Goal: Entertainment & Leisure: Consume media (video, audio)

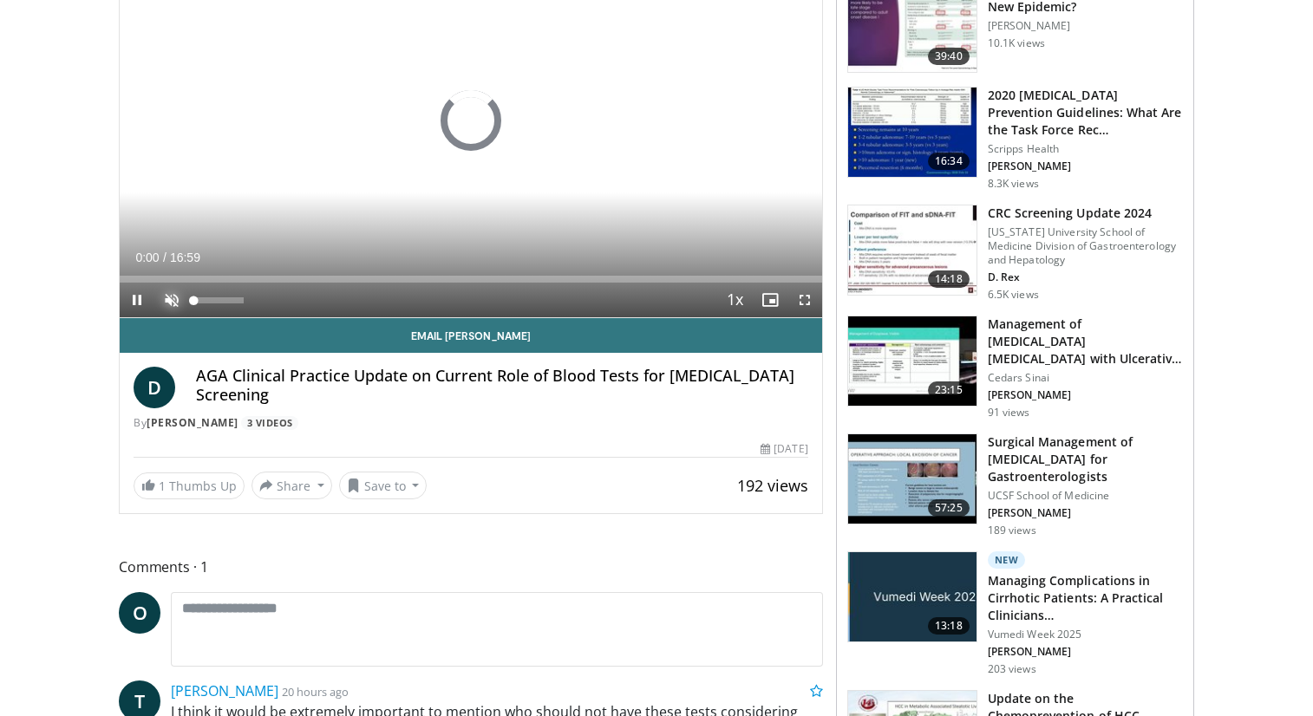
click at [171, 292] on span "Video Player" at bounding box center [171, 300] width 35 height 35
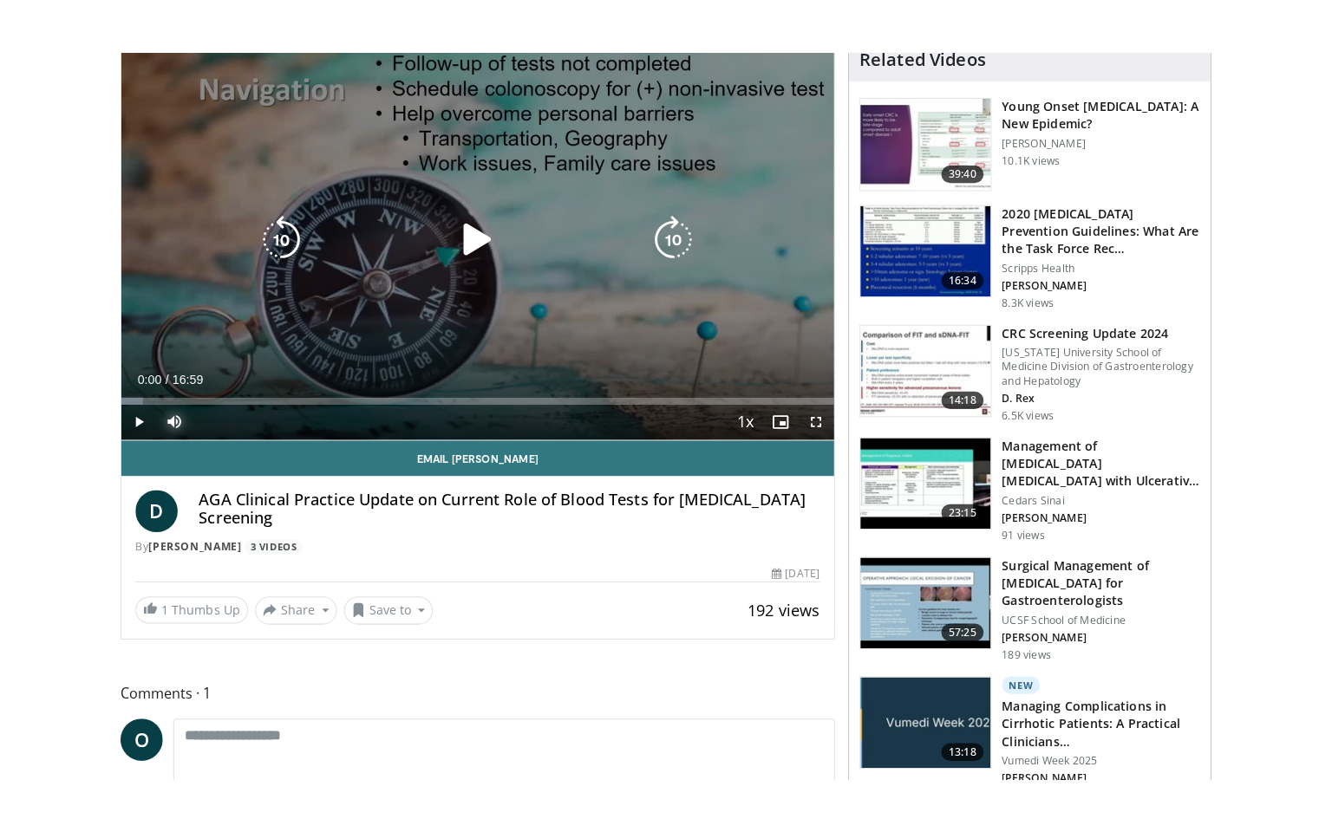
scroll to position [182, 0]
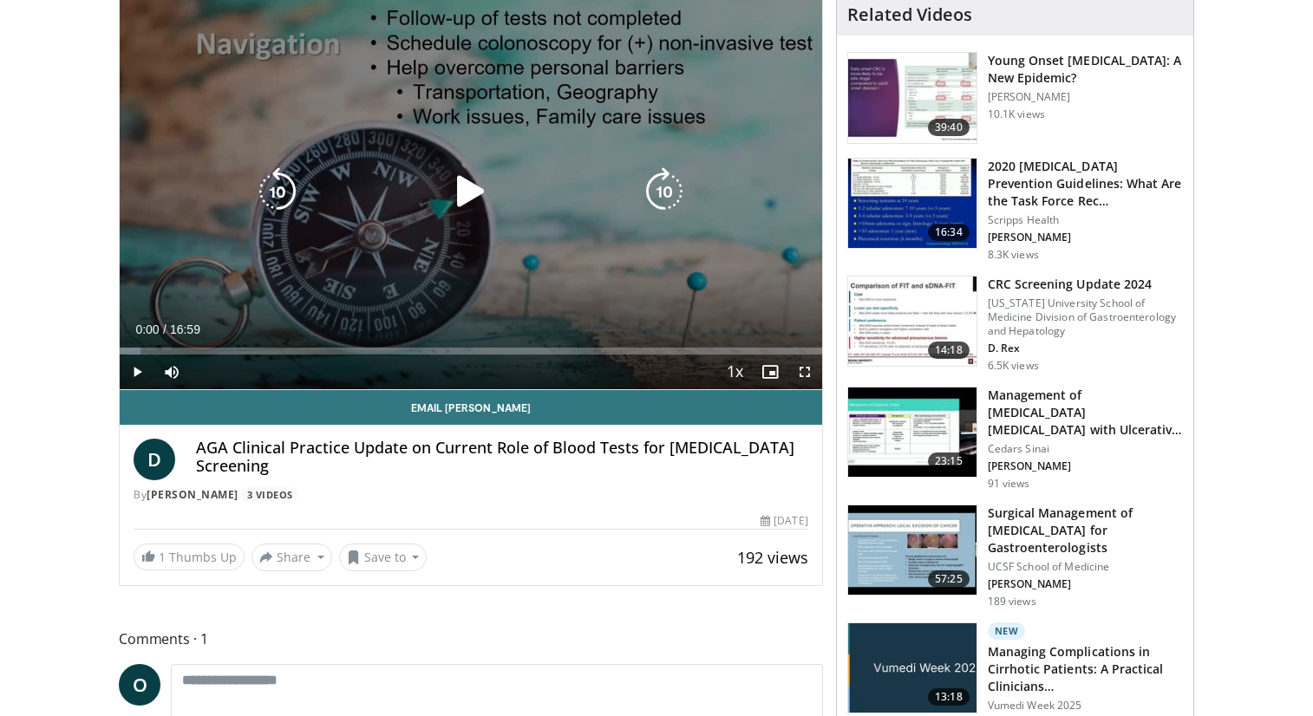
click at [472, 193] on icon "Video Player" at bounding box center [470, 191] width 49 height 49
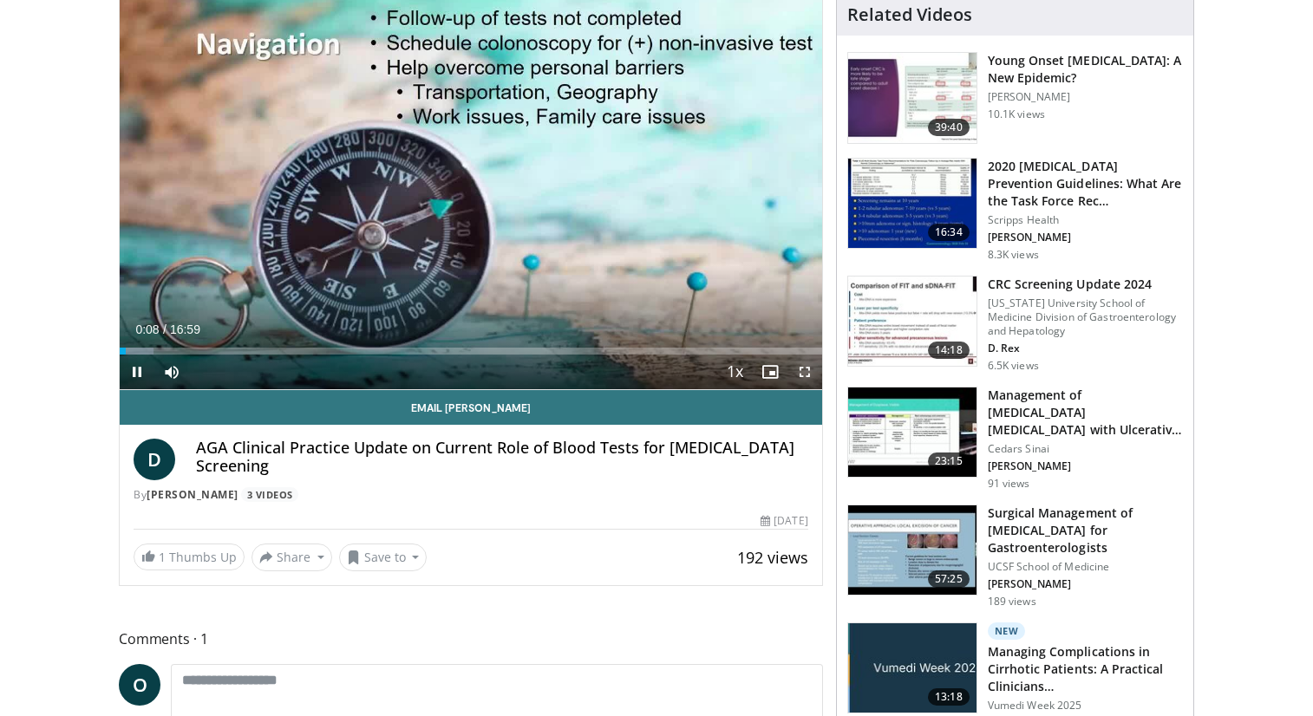
click at [805, 372] on span "Video Player" at bounding box center [804, 372] width 35 height 35
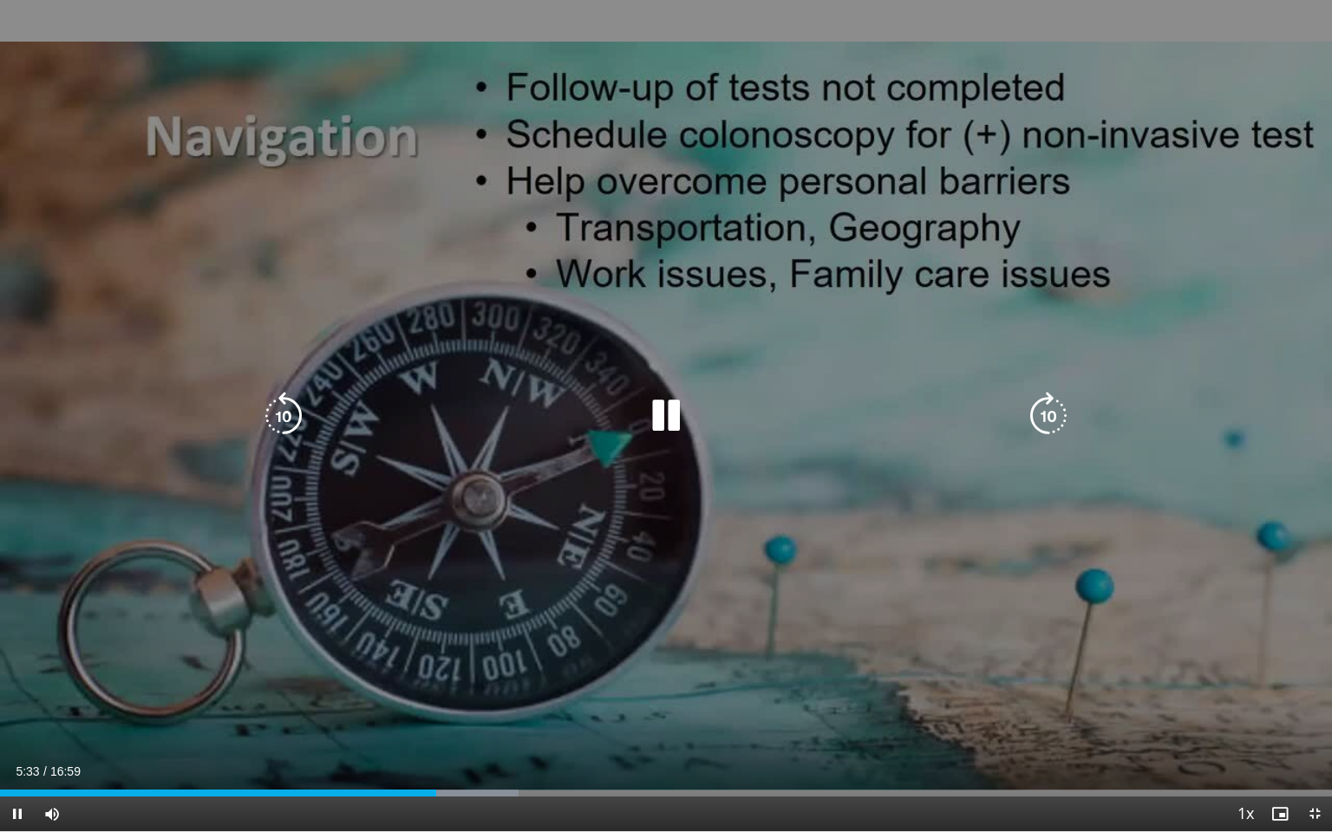
click at [303, 420] on icon "Video Player" at bounding box center [283, 416] width 49 height 49
click at [290, 424] on icon "Video Player" at bounding box center [283, 416] width 49 height 49
click at [290, 425] on icon "Video Player" at bounding box center [283, 416] width 49 height 49
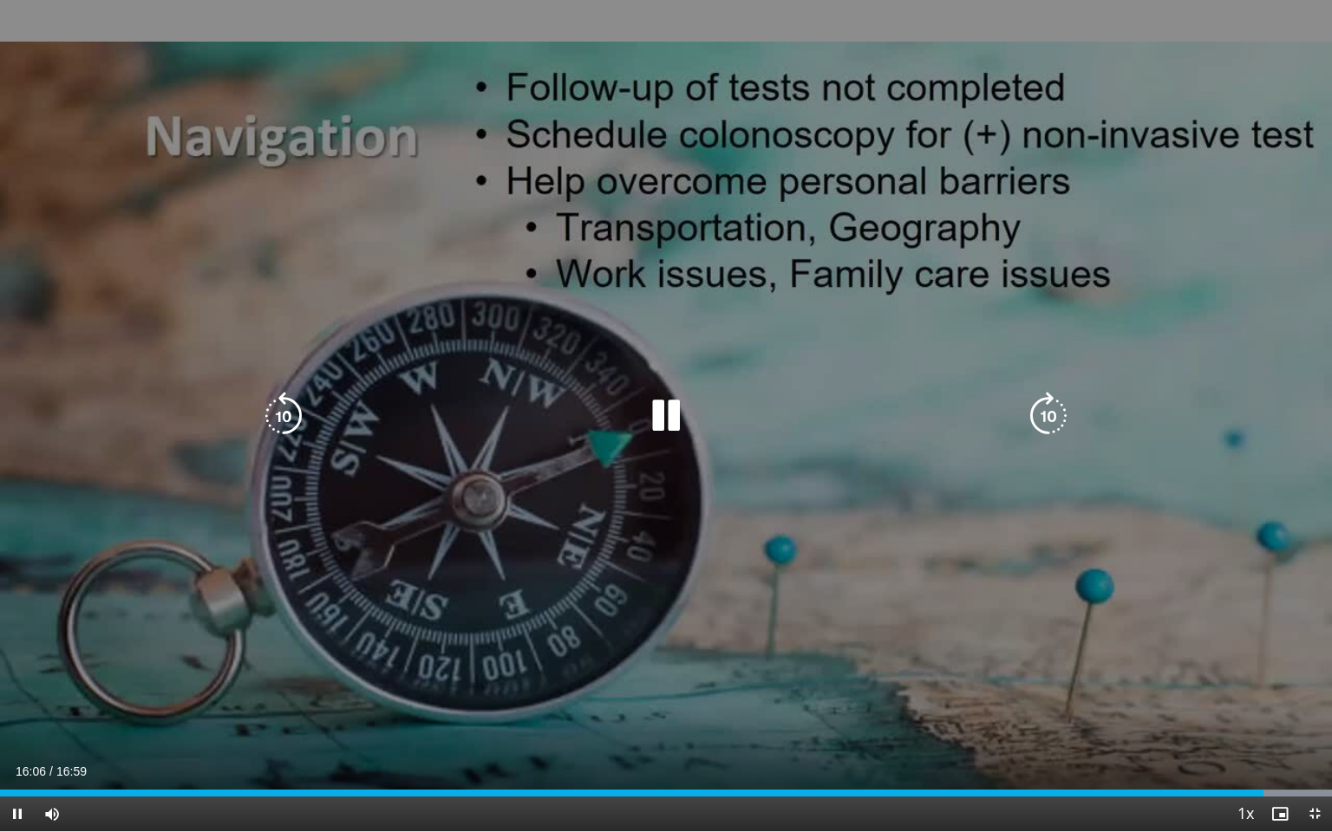
click at [278, 401] on icon "Video Player" at bounding box center [283, 416] width 49 height 49
click at [279, 400] on icon "Video Player" at bounding box center [283, 416] width 49 height 49
click at [279, 399] on icon "Video Player" at bounding box center [283, 416] width 49 height 49
click at [282, 399] on icon "Video Player" at bounding box center [283, 416] width 49 height 49
click at [285, 397] on icon "Video Player" at bounding box center [283, 416] width 49 height 49
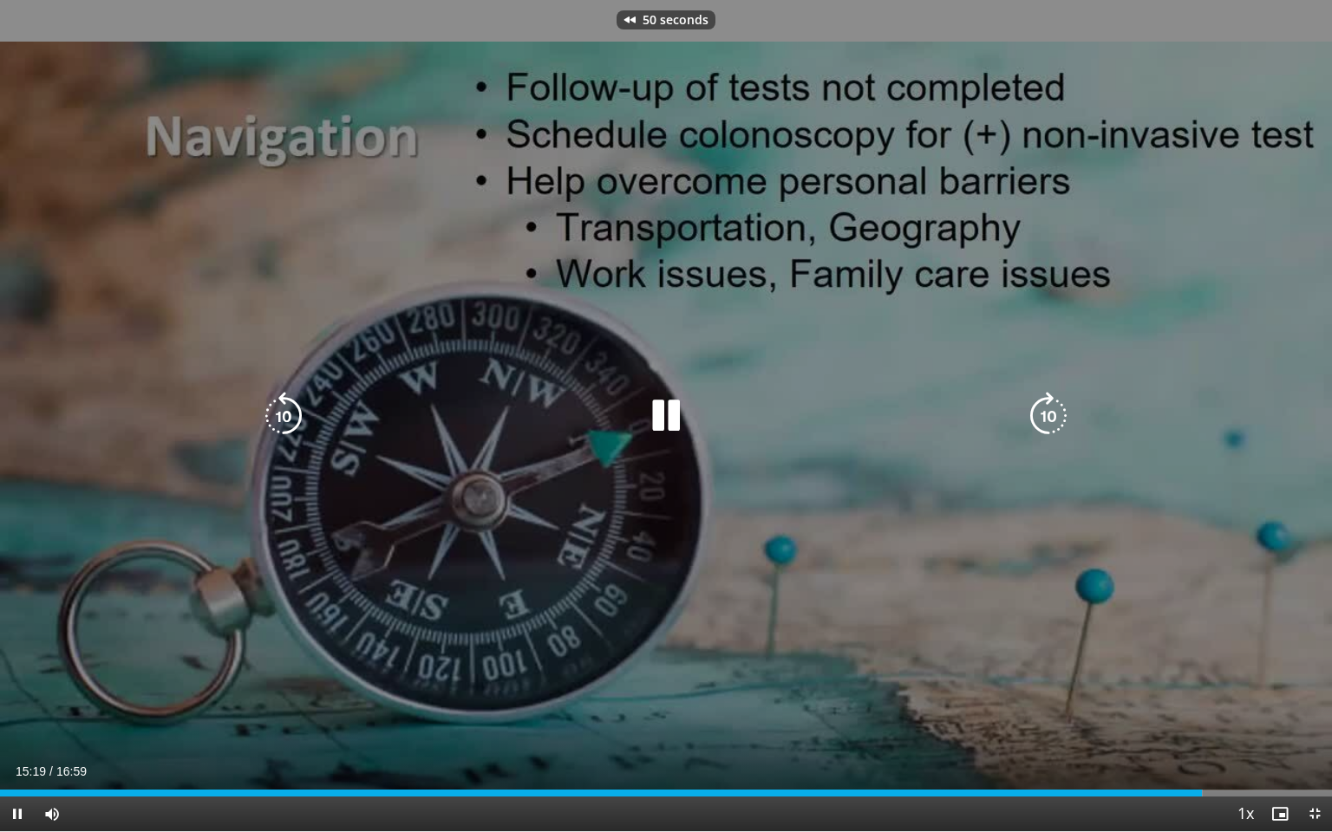
click at [288, 401] on icon "Video Player" at bounding box center [283, 416] width 49 height 49
click at [288, 400] on icon "Video Player" at bounding box center [283, 416] width 49 height 49
click at [290, 405] on icon "Video Player" at bounding box center [283, 416] width 49 height 49
click at [290, 394] on icon "Video Player" at bounding box center [283, 416] width 49 height 49
click at [293, 409] on icon "Video Player" at bounding box center [283, 416] width 49 height 49
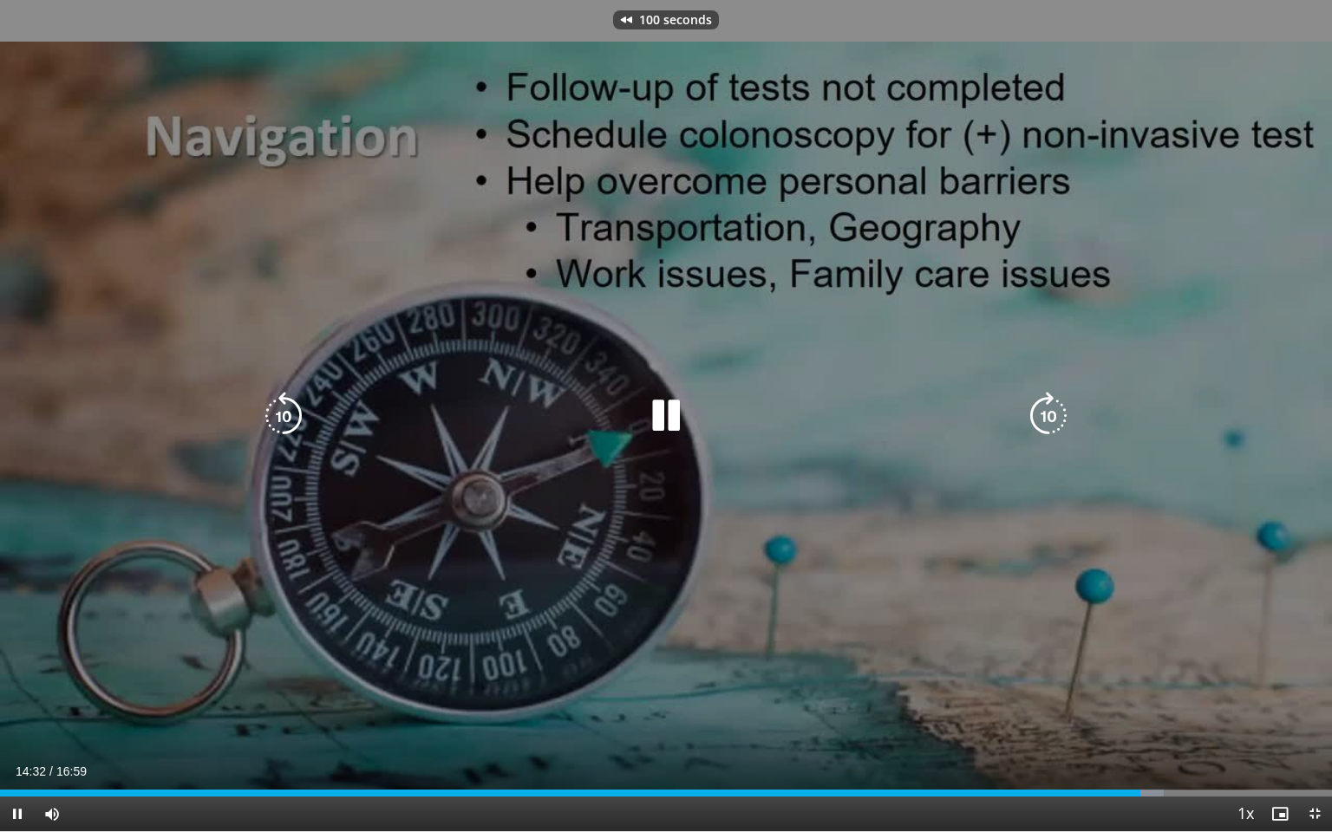
click at [293, 409] on icon "Video Player" at bounding box center [283, 416] width 49 height 49
click at [292, 410] on icon "Video Player" at bounding box center [283, 416] width 49 height 49
click at [290, 410] on icon "Video Player" at bounding box center [283, 416] width 49 height 49
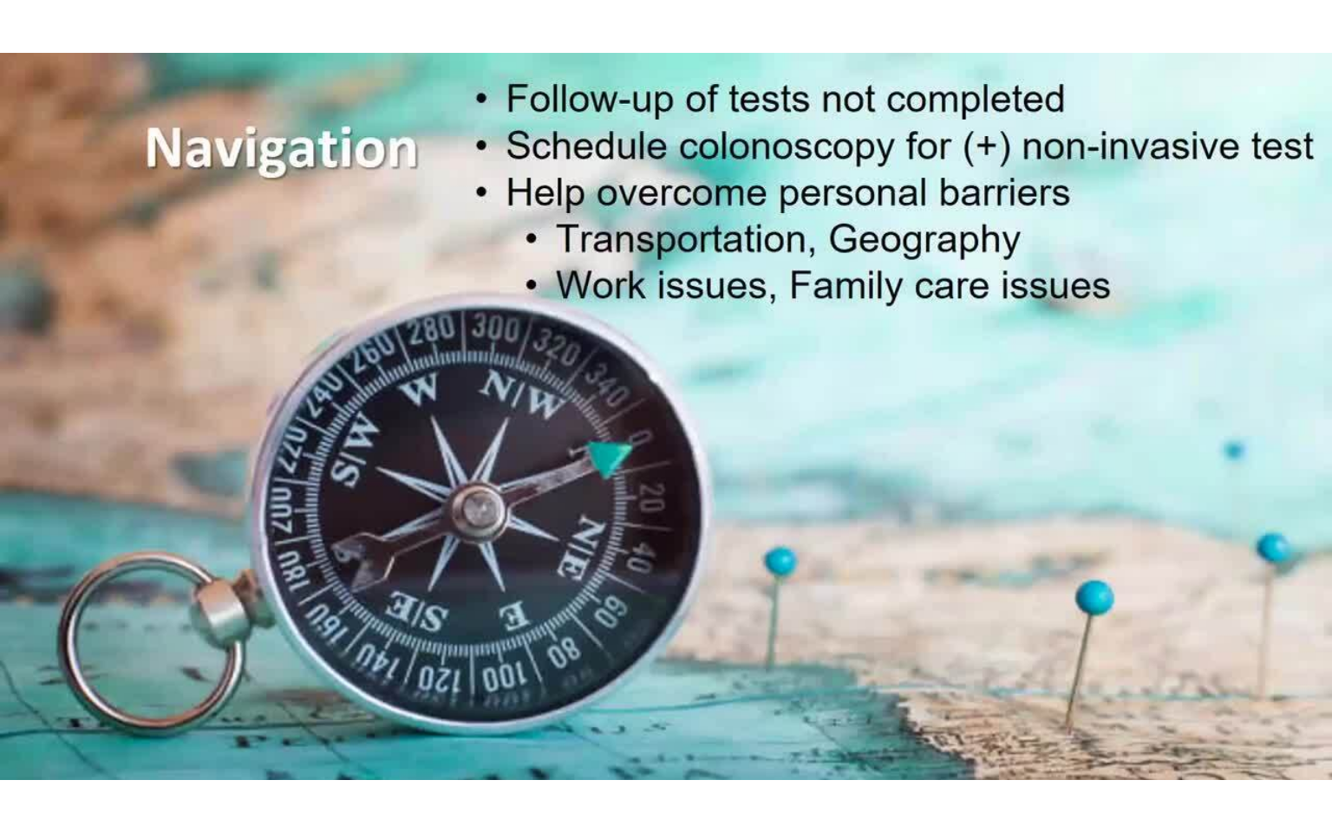
scroll to position [0, 0]
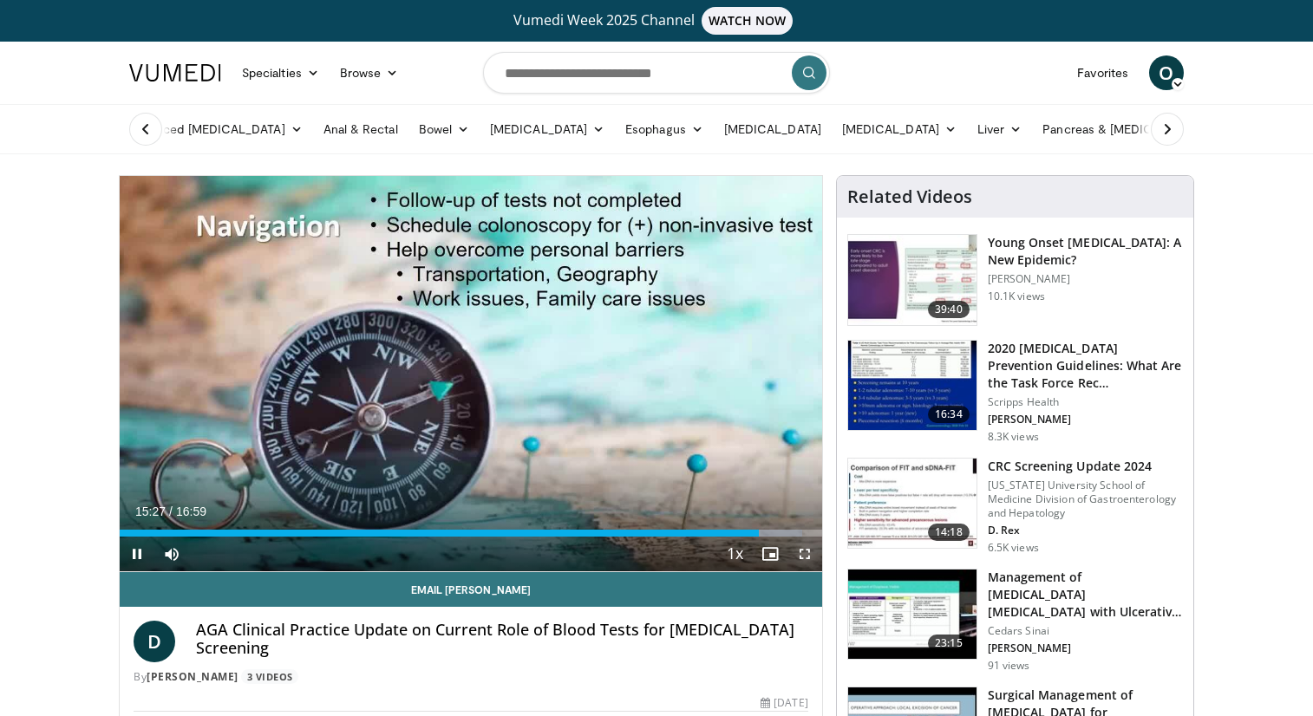
click at [803, 549] on span "Video Player" at bounding box center [804, 554] width 35 height 35
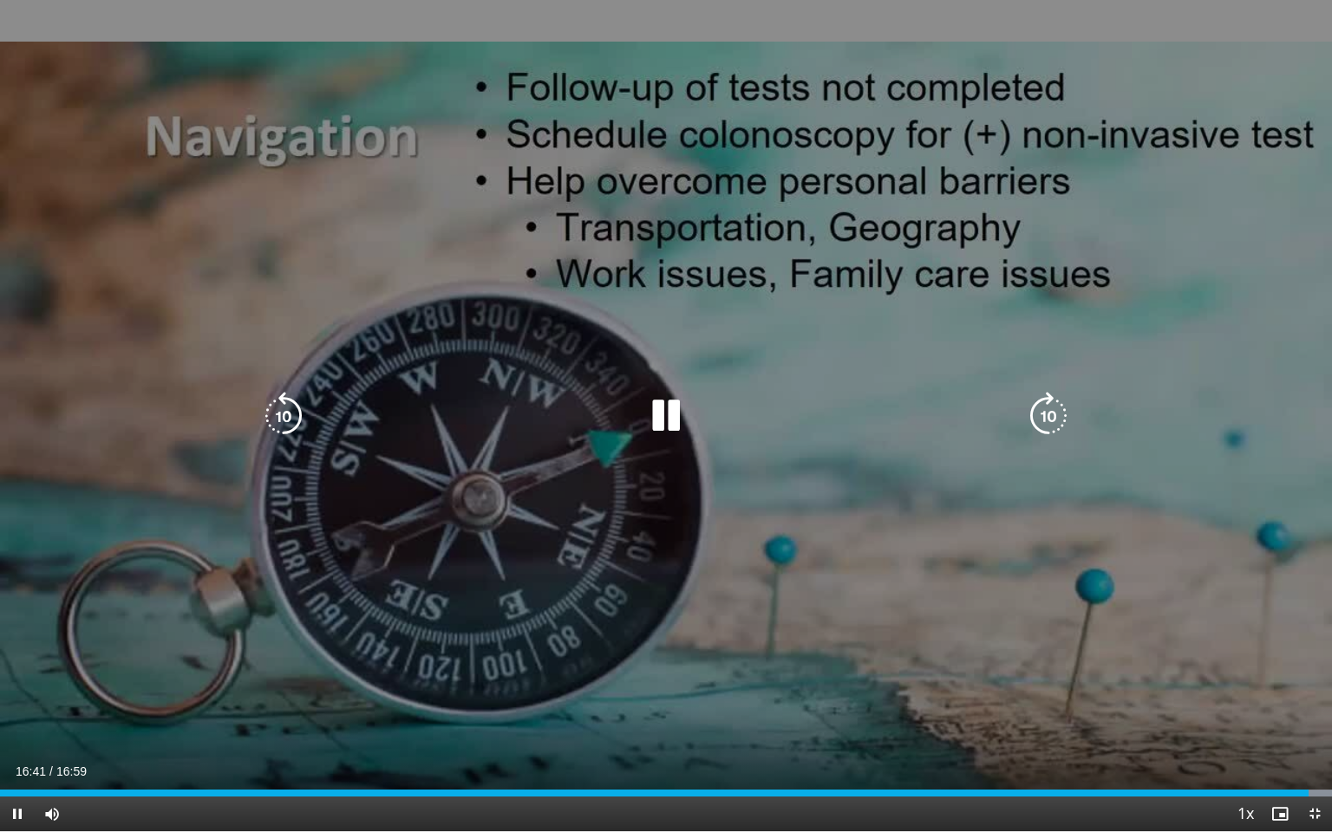
click at [664, 417] on icon "Video Player" at bounding box center [666, 416] width 49 height 49
click at [661, 422] on icon "Video Player" at bounding box center [666, 416] width 49 height 49
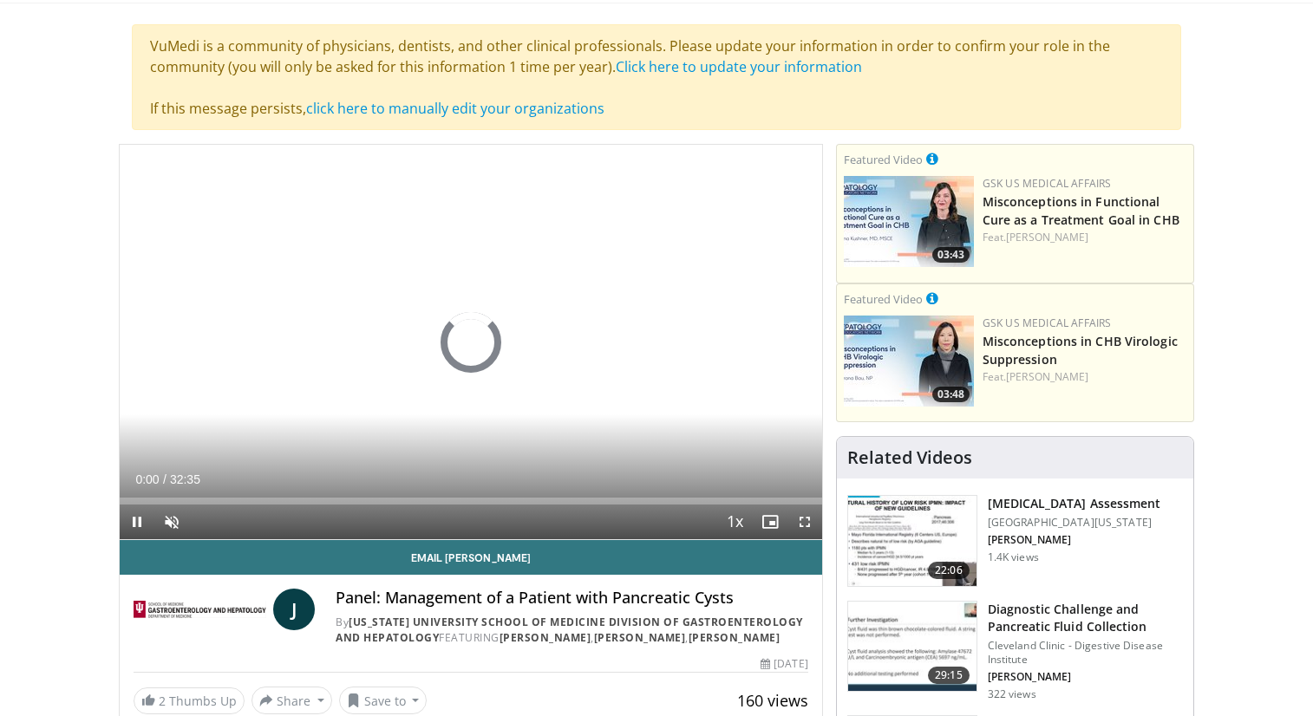
scroll to position [159, 0]
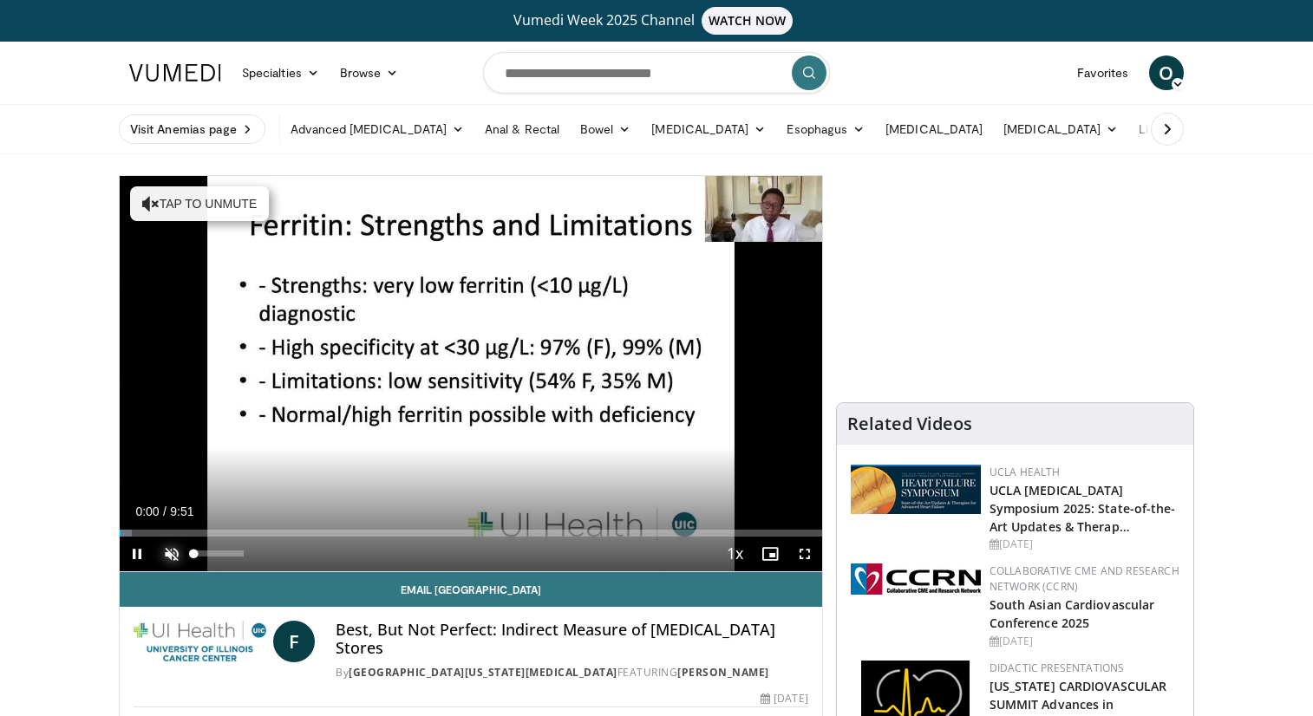
click at [176, 552] on span "Video Player" at bounding box center [171, 554] width 35 height 35
click at [803, 550] on span "Video Player" at bounding box center [804, 554] width 35 height 35
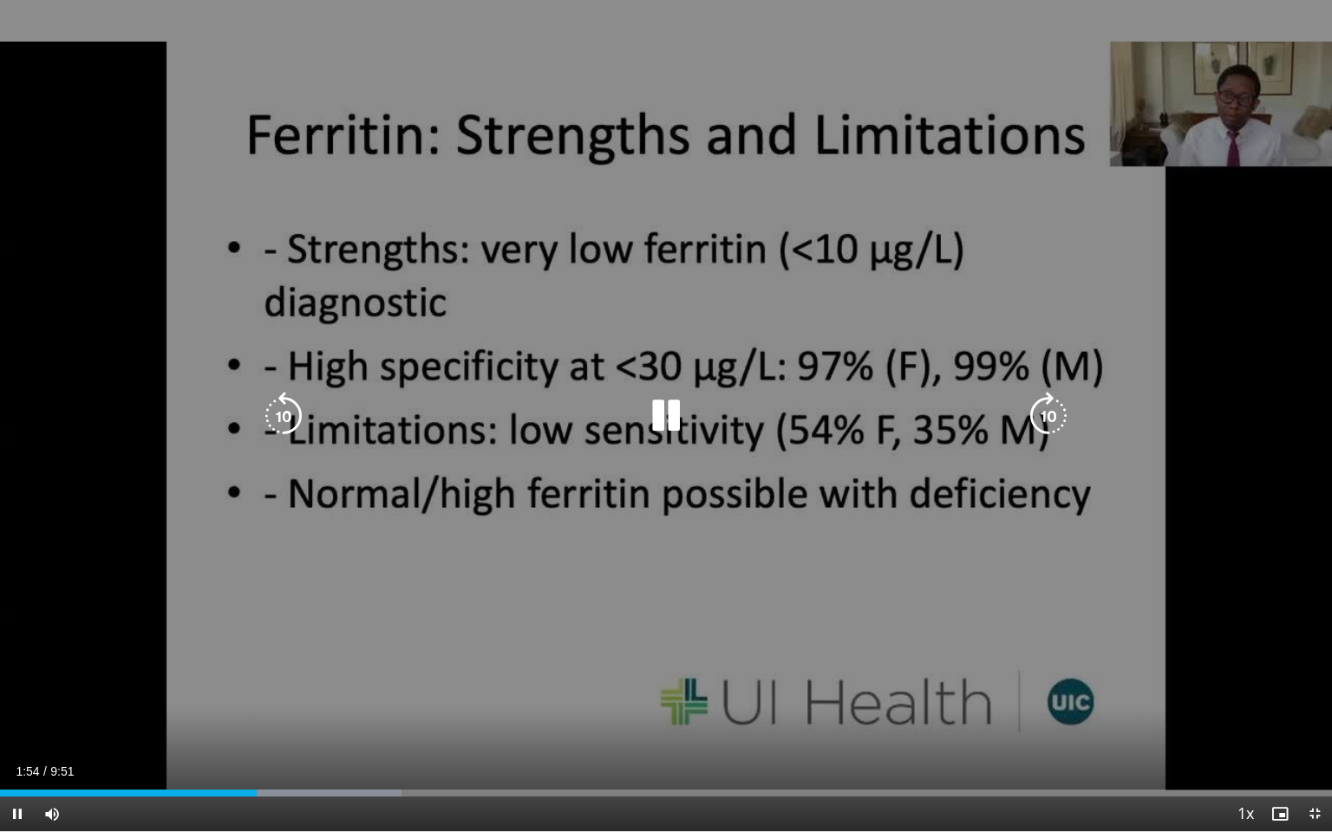
click at [669, 421] on icon "Video Player" at bounding box center [666, 416] width 49 height 49
